Goal: Complete application form

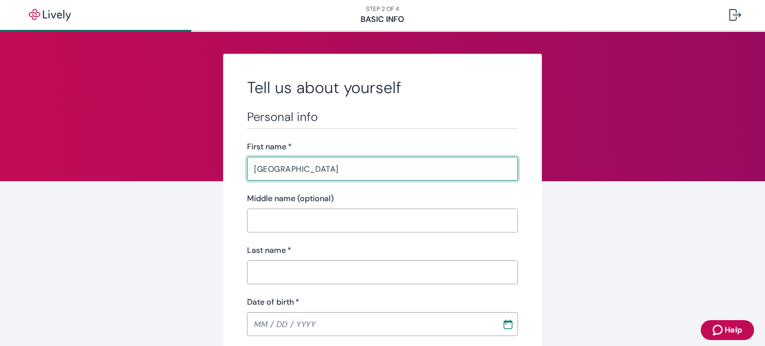
type input "[GEOGRAPHIC_DATA]"
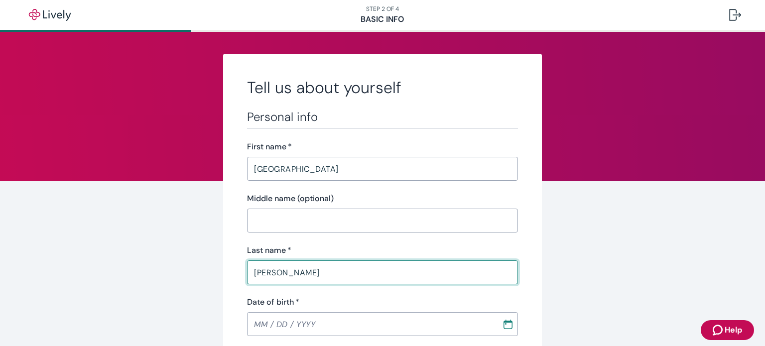
type input "[PERSON_NAME]"
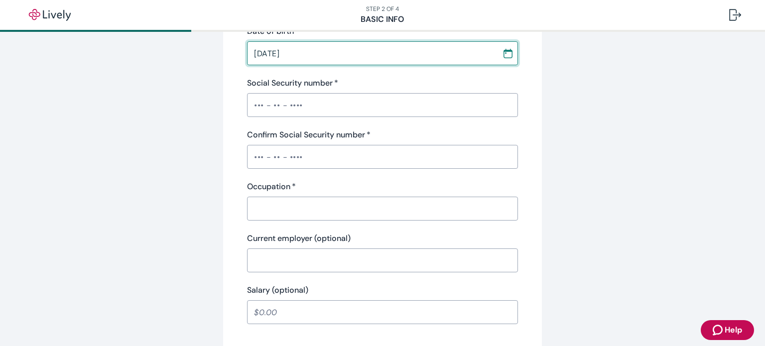
scroll to position [271, 0]
type input "[DATE]"
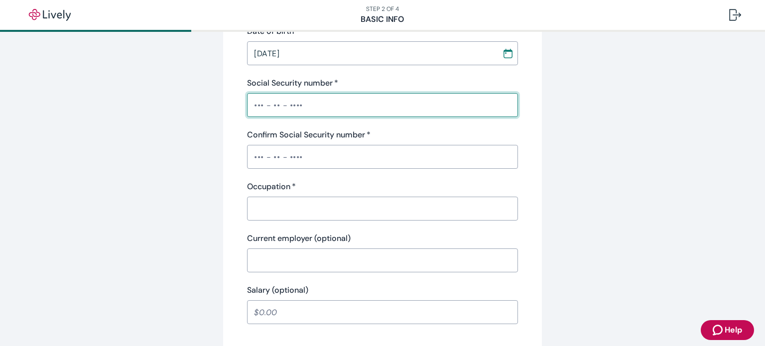
click at [309, 101] on input "Social Security number   *" at bounding box center [382, 105] width 271 height 20
type input "•"
type input "•••-••-9284"
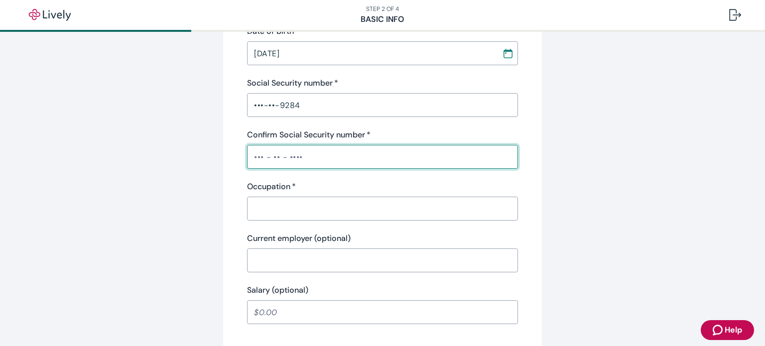
type input "•"
type input "•••-••-9284"
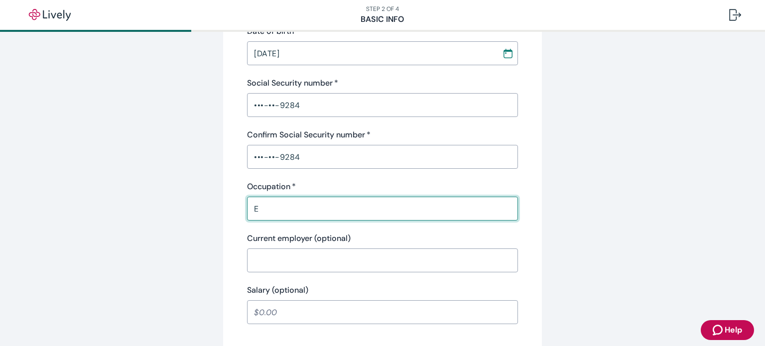
type input "E"
type input "Mechanical Engineer"
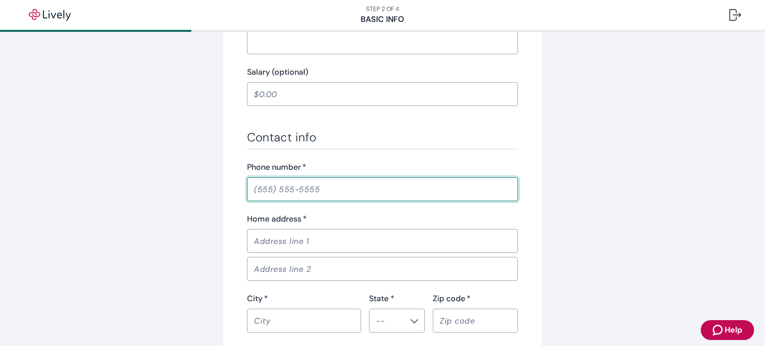
scroll to position [614, 0]
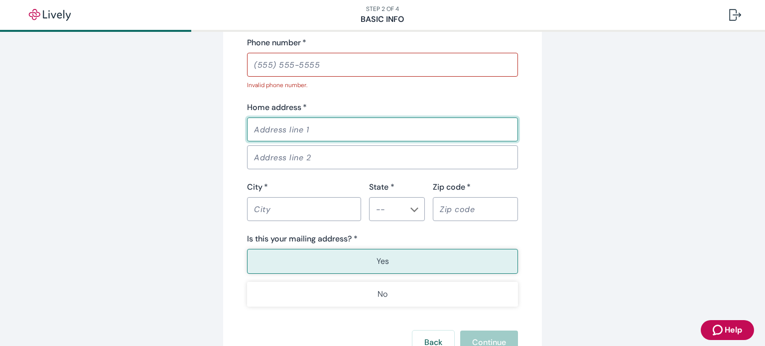
click at [322, 116] on div "Home address   * ​" at bounding box center [382, 122] width 271 height 40
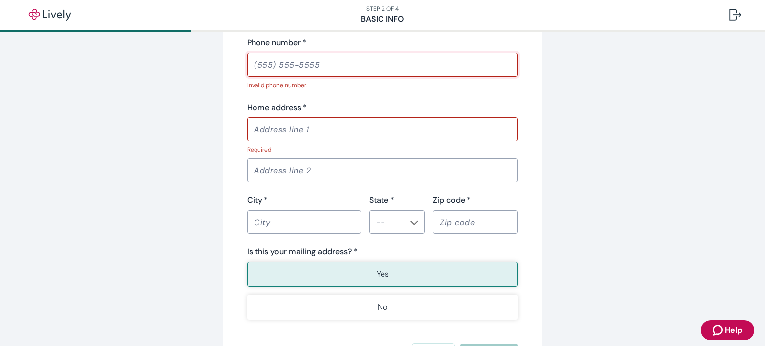
click at [351, 70] on input "Phone number   *" at bounding box center [382, 65] width 271 height 20
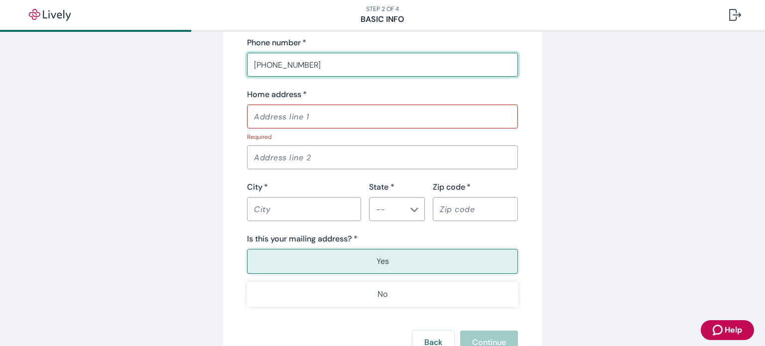
type input "[PHONE_NUMBER]"
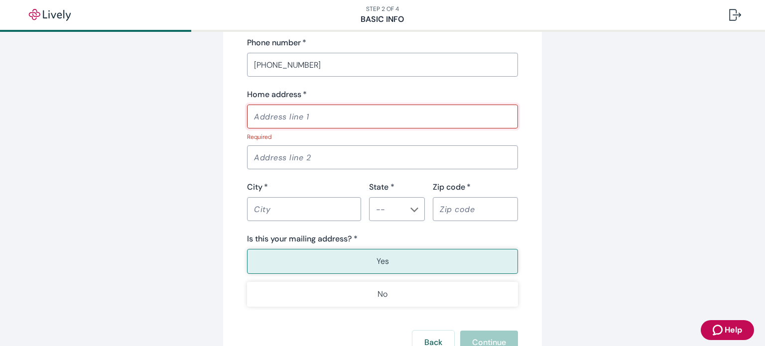
click at [339, 124] on input "Home address   *" at bounding box center [382, 117] width 271 height 20
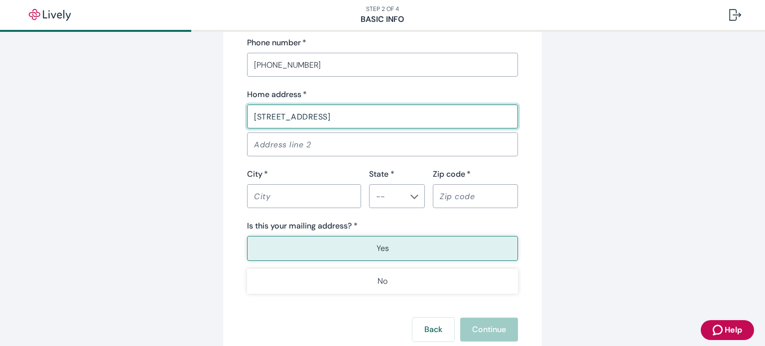
type input "[STREET_ADDRESS]"
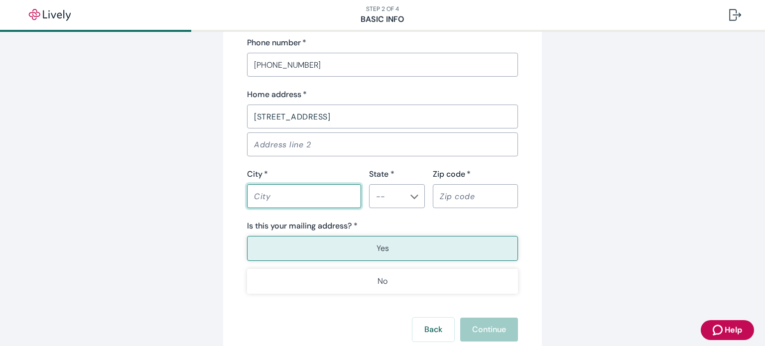
click at [335, 197] on input "City   *" at bounding box center [304, 196] width 114 height 20
type input "[GEOGRAPHIC_DATA]"
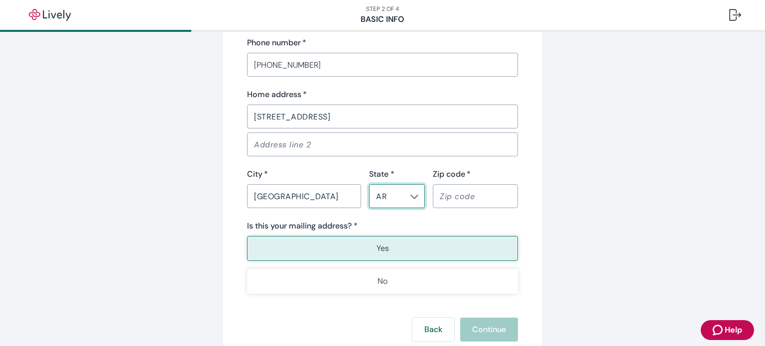
type input "AR"
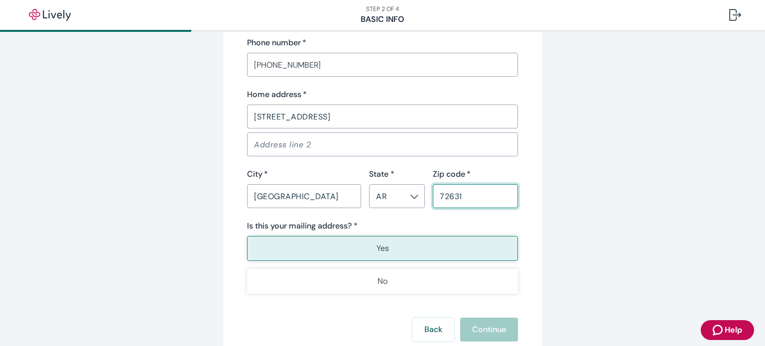
type input "72631"
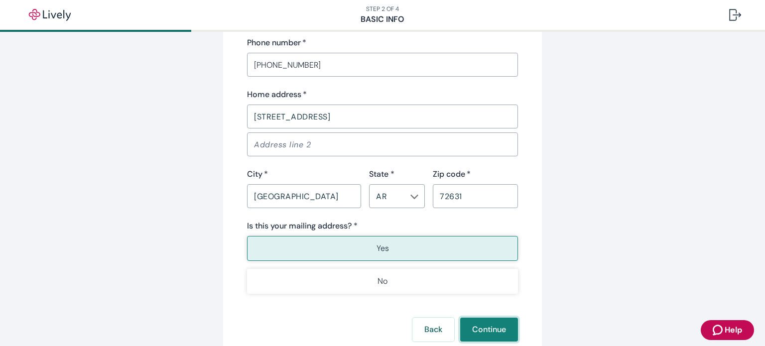
drag, startPoint x: 325, startPoint y: 253, endPoint x: 484, endPoint y: 327, distance: 175.9
click at [484, 327] on button "Continue" at bounding box center [489, 330] width 58 height 24
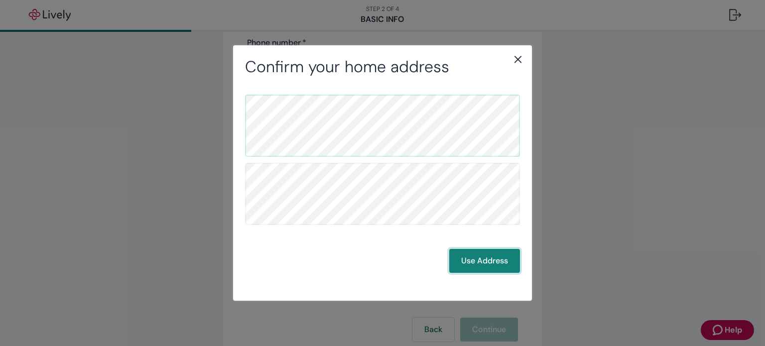
click at [464, 266] on button "Use Address" at bounding box center [484, 261] width 71 height 24
click at [504, 265] on button "Use Address" at bounding box center [484, 261] width 71 height 24
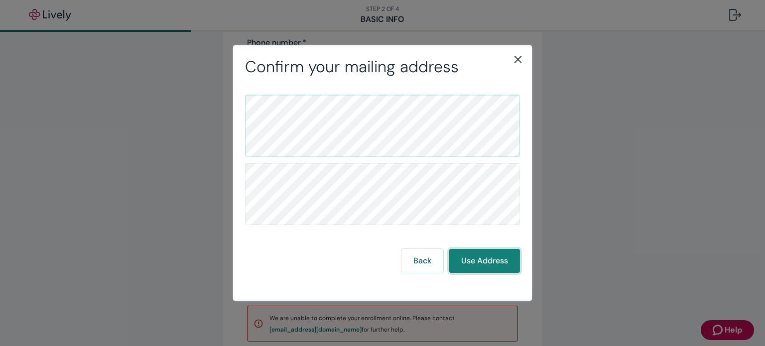
click at [503, 263] on button "Use Address" at bounding box center [484, 261] width 71 height 24
click at [521, 65] on icon "close" at bounding box center [518, 59] width 12 height 12
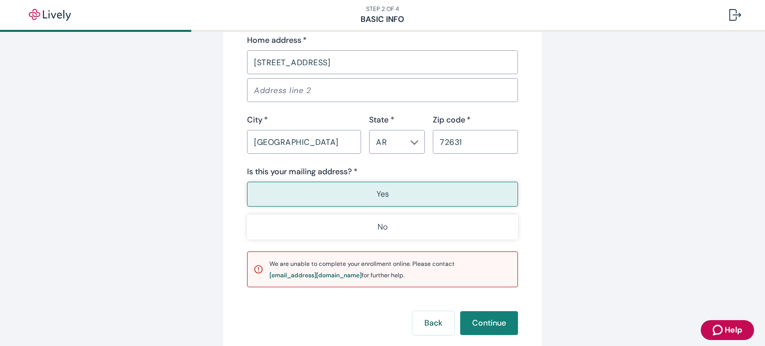
scroll to position [731, 0]
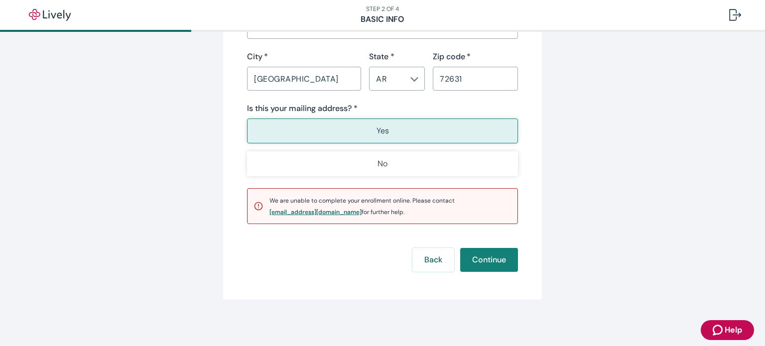
click at [319, 213] on div "[EMAIL_ADDRESS][DOMAIN_NAME]" at bounding box center [316, 212] width 92 height 6
drag, startPoint x: 265, startPoint y: 207, endPoint x: 343, endPoint y: 207, distance: 78.2
click at [335, 211] on div "We are unable to complete your enrollment online. Please contact [EMAIL_ADDRESS…" at bounding box center [391, 206] width 242 height 23
copy span "[EMAIL_ADDRESS][DOMAIN_NAME] f"
click at [351, 253] on div "Back Continue" at bounding box center [382, 260] width 271 height 24
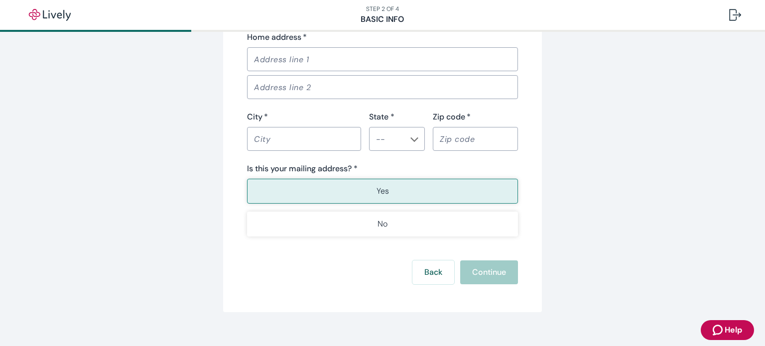
scroll to position [698, 0]
